Goal: Task Accomplishment & Management: Use online tool/utility

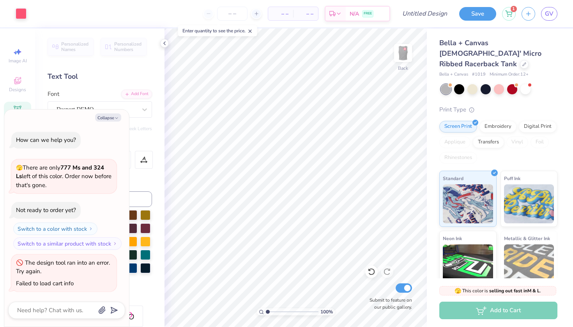
type textarea "x"
click at [428, 12] on input "Design Title" at bounding box center [434, 14] width 38 height 16
type input "p"
type textarea "x"
type input "pi"
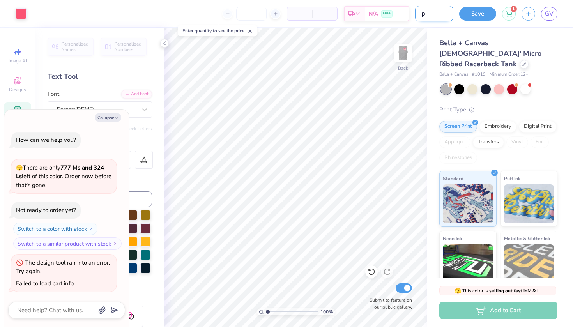
type textarea "x"
type input "pin"
type textarea "x"
type input "pink"
type textarea "x"
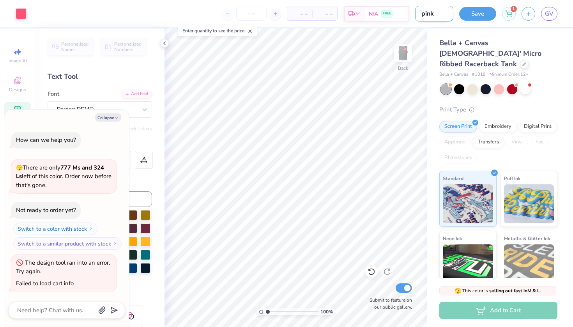
type input "pink"
type textarea "x"
type input "pink"
click at [480, 19] on button "Save" at bounding box center [477, 13] width 37 height 14
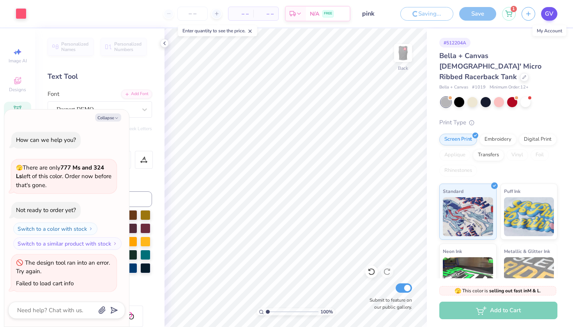
type textarea "x"
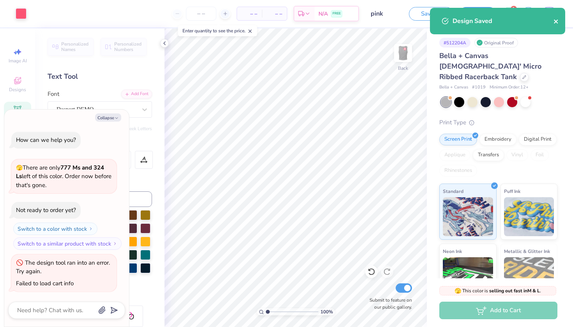
click at [559, 20] on icon "close" at bounding box center [556, 21] width 5 height 6
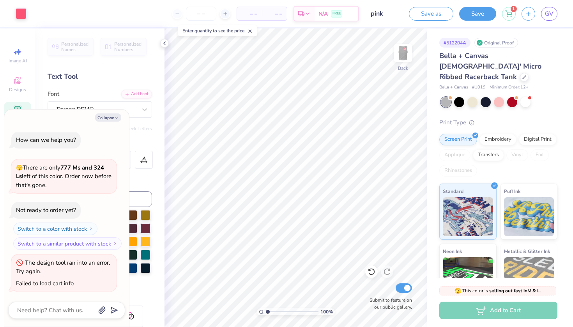
click at [550, 14] on div "Design Saved" at bounding box center [497, 23] width 138 height 35
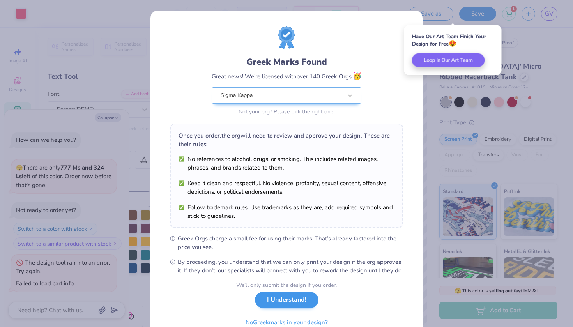
click at [301, 308] on button "I Understand!" at bounding box center [287, 300] width 64 height 16
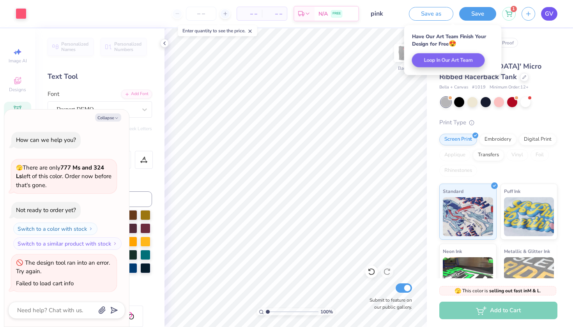
click at [549, 9] on link "GV" at bounding box center [549, 14] width 16 height 14
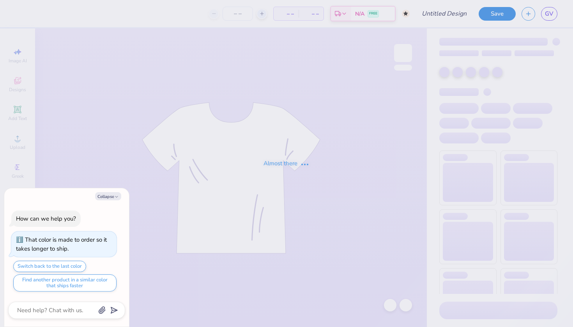
type input "little"
type textarea "x"
type input "115"
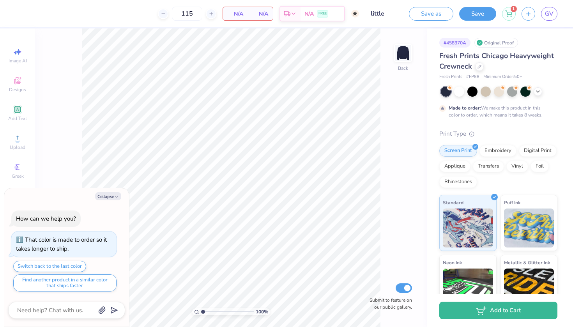
type textarea "x"
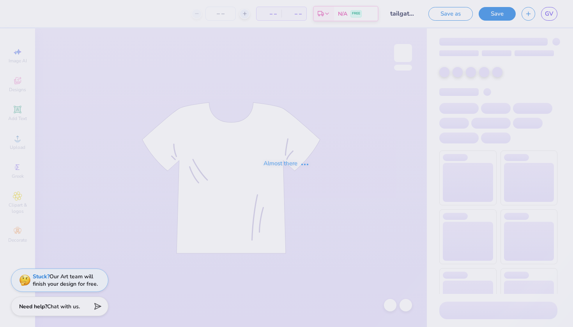
type input "tailgateee"
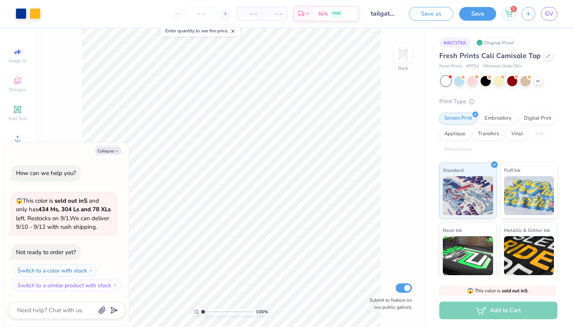
type textarea "x"
